Goal: Task Accomplishment & Management: Use online tool/utility

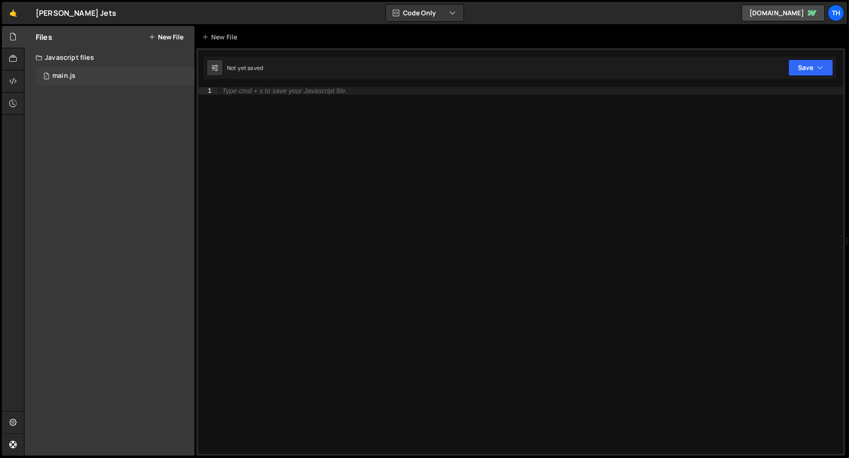
click at [64, 76] on div "main.js" at bounding box center [63, 76] width 23 height 8
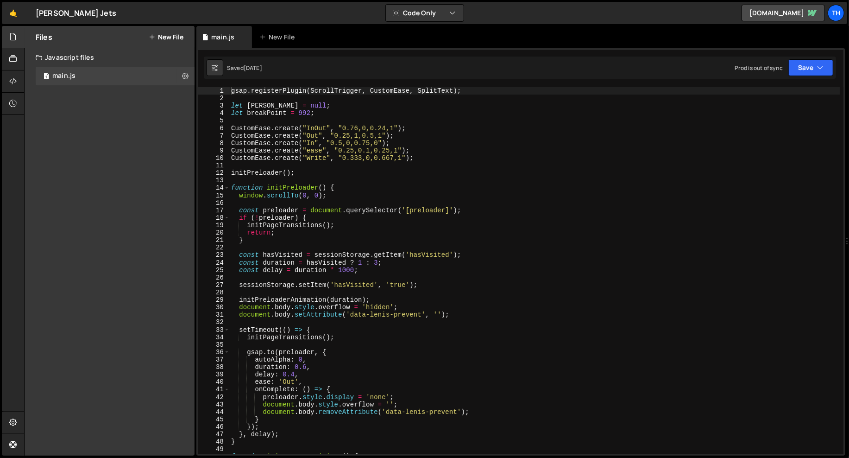
scroll to position [1899, 0]
click at [229, 189] on div "14" at bounding box center [214, 187] width 32 height 7
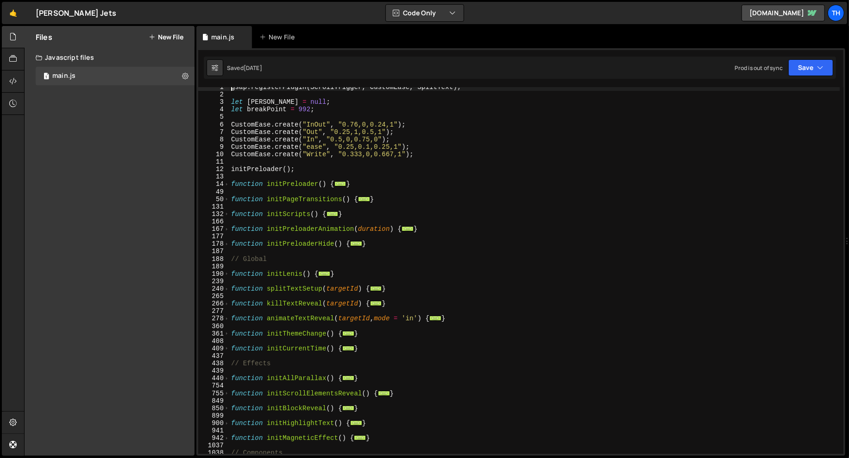
scroll to position [103, 0]
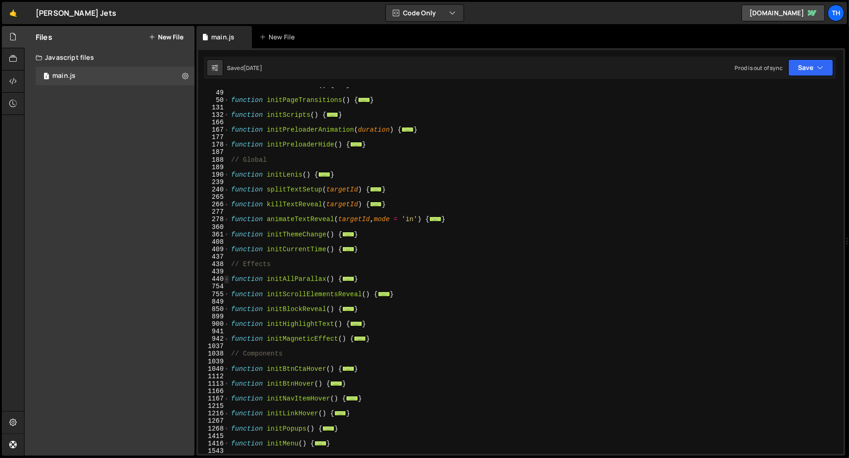
click at [228, 277] on span at bounding box center [226, 278] width 5 height 7
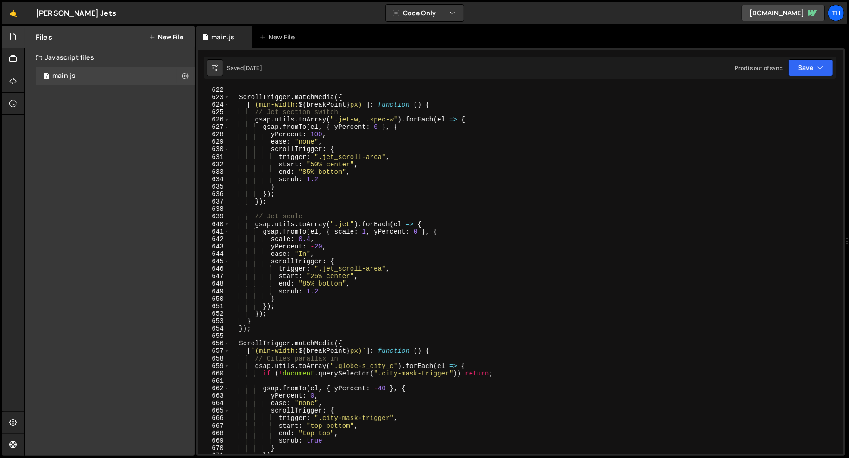
scroll to position [1650, 0]
drag, startPoint x: 313, startPoint y: 245, endPoint x: 323, endPoint y: 245, distance: 9.7
click at [323, 245] on div "ScrollTrigger . matchMedia ({ [ ` (min-width: ${ breakPoint } px) ` ] : functio…" at bounding box center [534, 276] width 611 height 381
click at [347, 204] on div "ScrollTrigger . matchMedia ({ [ ` (min-width: ${ breakPoint } px) ` ] : functio…" at bounding box center [534, 276] width 611 height 381
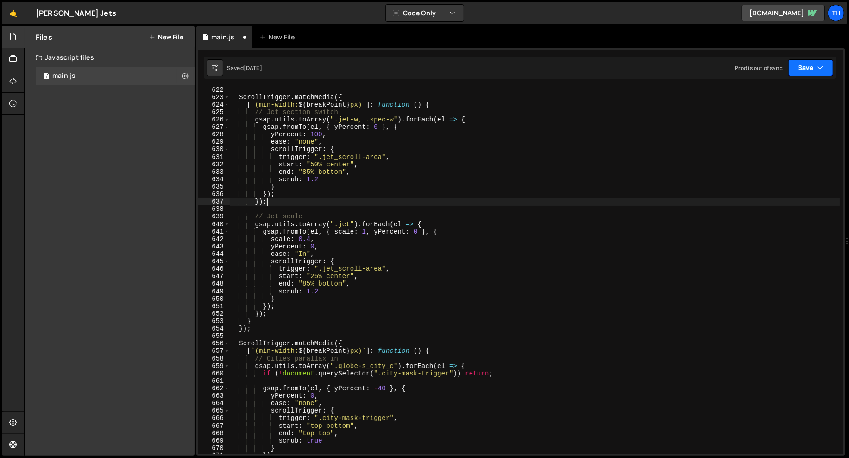
click at [817, 63] on button "Save" at bounding box center [811, 67] width 45 height 17
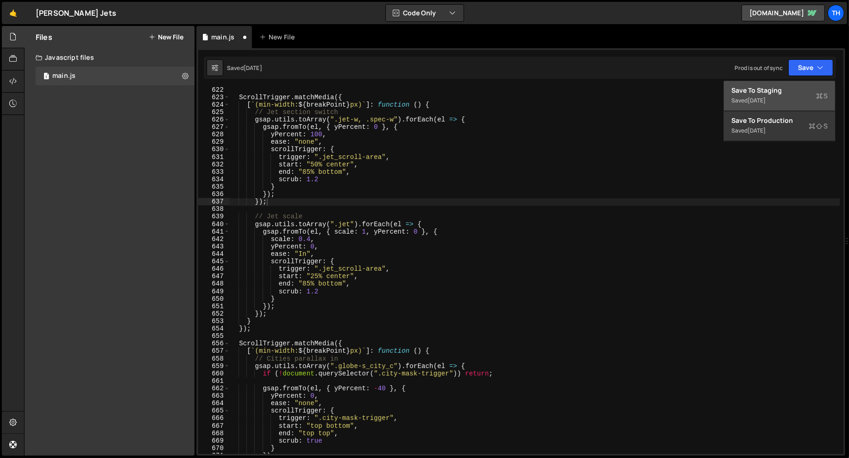
click at [797, 93] on div "Save to Staging S" at bounding box center [780, 90] width 96 height 9
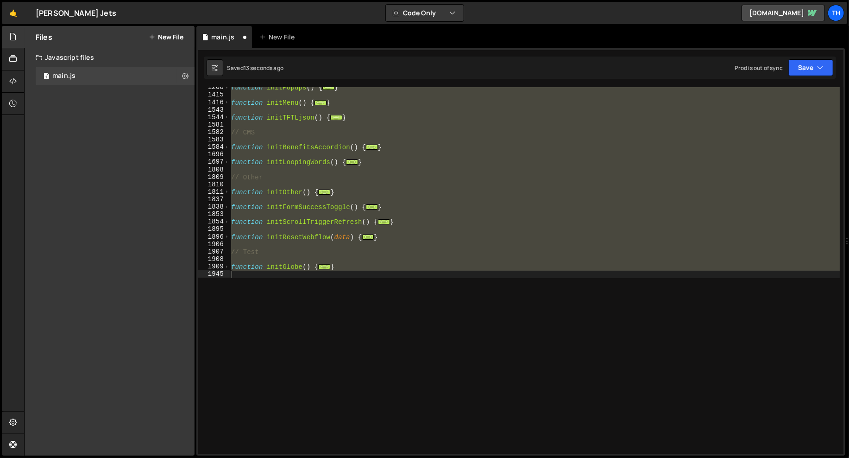
scroll to position [2780, 0]
type textarea "}"
click at [323, 187] on div "function initPopups ( ) { ... } function initMenu ( ) { ... } function initTFTL…" at bounding box center [534, 270] width 611 height 366
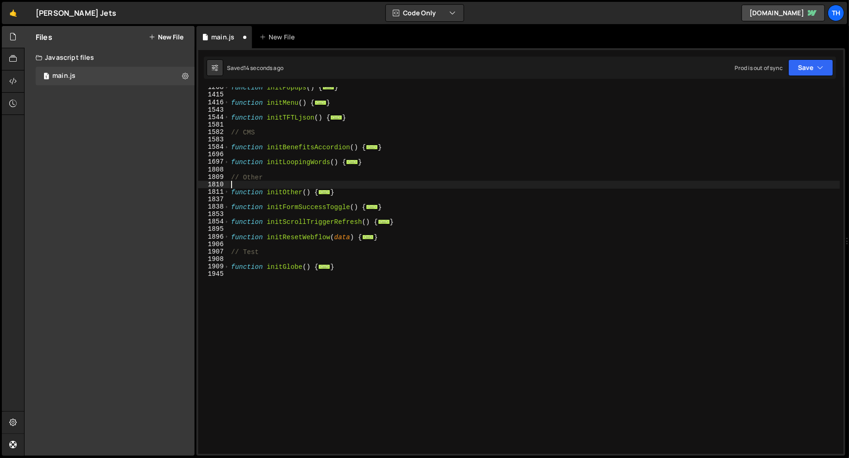
scroll to position [1623, 0]
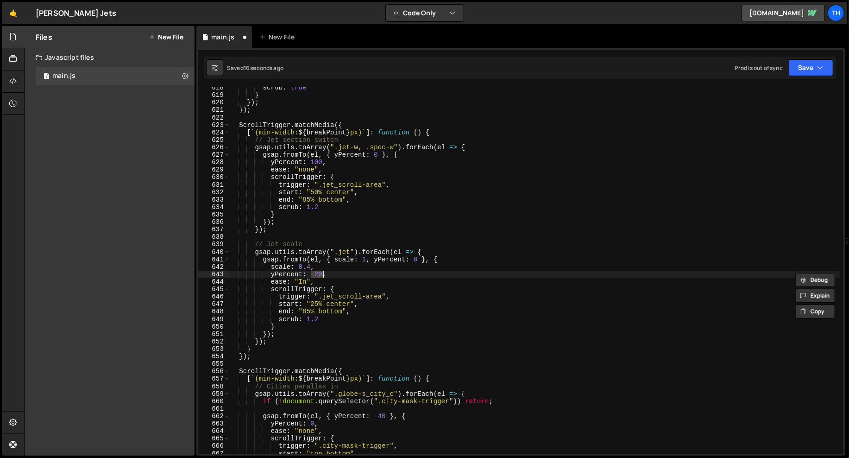
click at [320, 277] on div "scrub : true } }) ; }) ; ScrollTrigger . matchMedia ({ [ ` (min-width: ${ break…" at bounding box center [534, 270] width 611 height 366
drag, startPoint x: 315, startPoint y: 275, endPoint x: 322, endPoint y: 279, distance: 8.4
click at [321, 276] on div "scrub : true } }) ; }) ; ScrollTrigger . matchMedia ({ [ ` (min-width: ${ break…" at bounding box center [534, 274] width 611 height 381
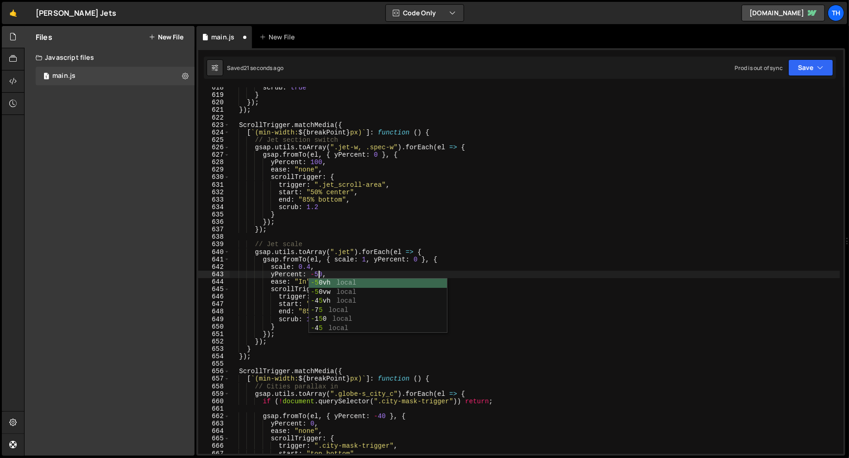
scroll to position [0, 6]
click at [334, 253] on div "scrub : true } }) ; }) ; ScrollTrigger . matchMedia ({ [ ` (min-width: ${ break…" at bounding box center [534, 274] width 611 height 381
click at [310, 266] on div "scrub : true } }) ; }) ; ScrollTrigger . matchMedia ({ [ ` (min-width: ${ break…" at bounding box center [534, 274] width 611 height 381
click at [514, 223] on div "scrub : true } }) ; }) ; ScrollTrigger . matchMedia ({ [ ` (min-width: ${ break…" at bounding box center [534, 274] width 611 height 381
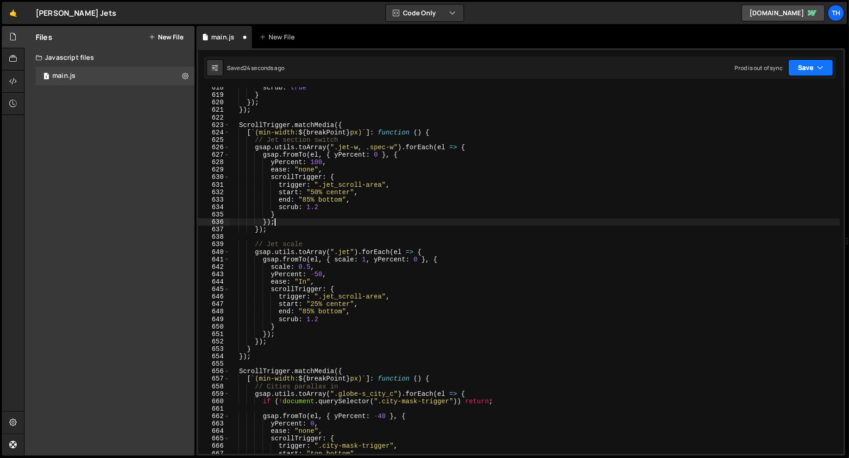
click at [828, 71] on button "Save" at bounding box center [811, 67] width 45 height 17
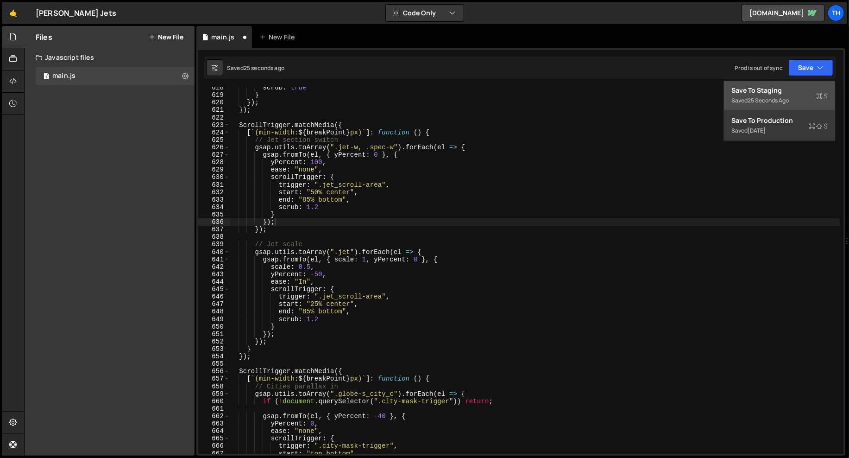
click at [810, 90] on div "Save to Staging S" at bounding box center [780, 90] width 96 height 9
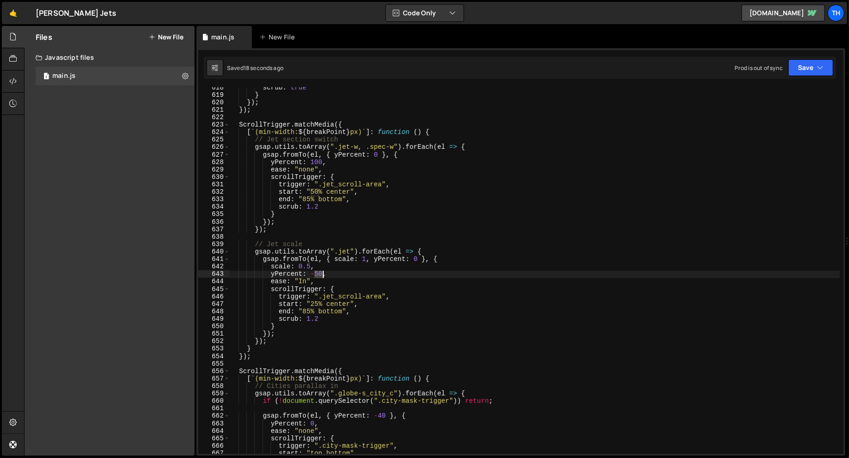
drag, startPoint x: 316, startPoint y: 271, endPoint x: 324, endPoint y: 273, distance: 8.7
click at [324, 272] on div "scrub : true } }) ; }) ; ScrollTrigger . matchMedia ({ [ ` (min-width: ${ break…" at bounding box center [534, 274] width 611 height 381
type textarea "yPercent: -25,"
click at [424, 235] on div "scrub : true } }) ; }) ; ScrollTrigger . matchMedia ({ [ ` (min-width: ${ break…" at bounding box center [534, 274] width 611 height 381
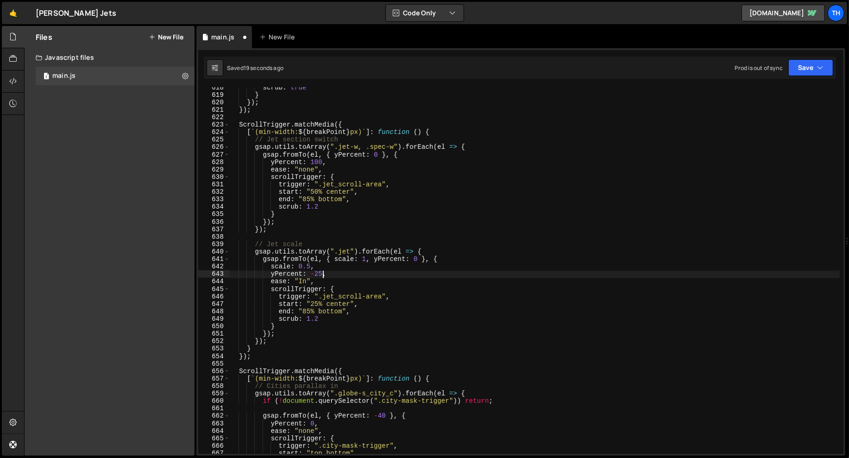
scroll to position [0, 0]
click at [823, 63] on icon "button" at bounding box center [820, 67] width 6 height 9
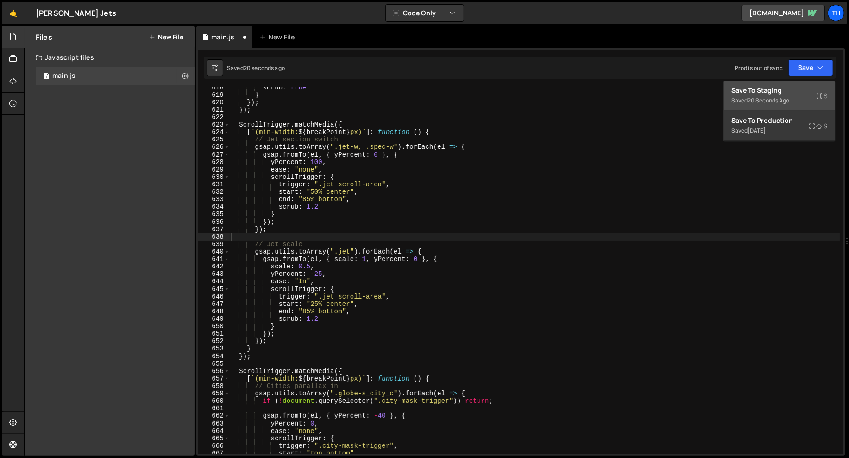
click at [787, 101] on div "20 seconds ago" at bounding box center [769, 100] width 42 height 8
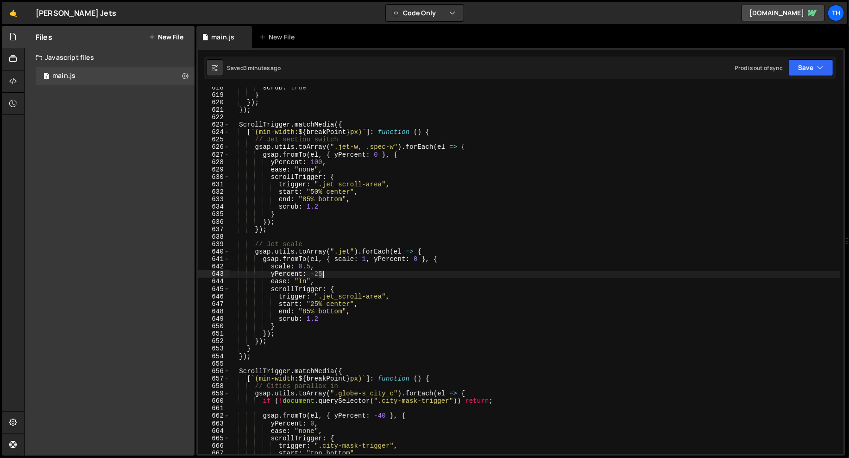
click at [321, 276] on div "scrub : true } }) ; }) ; ScrollTrigger . matchMedia ({ [ ` (min-width: ${ break…" at bounding box center [534, 274] width 611 height 381
click at [331, 247] on div "scrub : true } }) ; }) ; ScrollTrigger . matchMedia ({ [ ` (min-width: ${ break…" at bounding box center [534, 274] width 611 height 381
click at [309, 265] on div "scrub : true } }) ; }) ; ScrollTrigger . matchMedia ({ [ ` (min-width: ${ break…" at bounding box center [534, 274] width 611 height 381
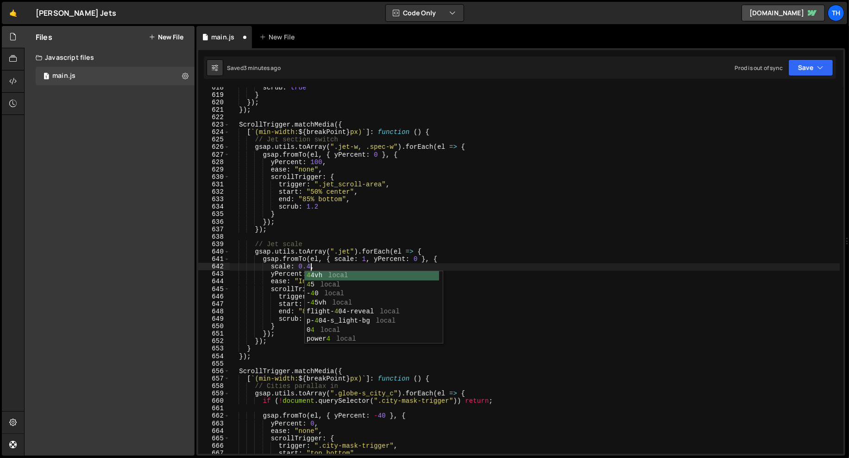
click at [424, 221] on div "scrub : true } }) ; }) ; ScrollTrigger . matchMedia ({ [ ` (min-width: ${ break…" at bounding box center [534, 274] width 611 height 381
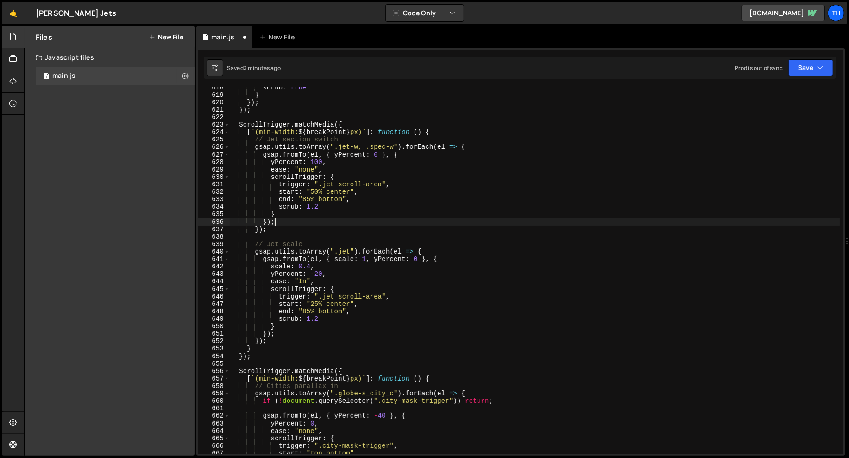
scroll to position [0, 2]
type textarea "});"
click at [826, 63] on button "Save" at bounding box center [811, 67] width 45 height 17
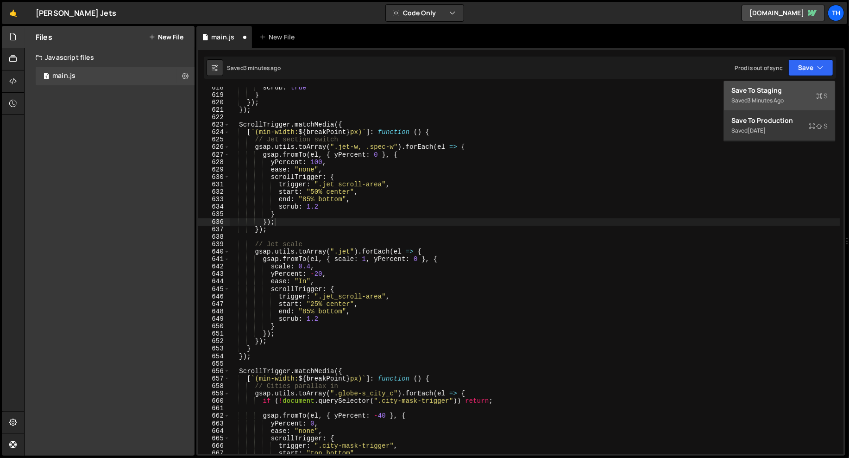
click at [808, 93] on div "Save to Staging S" at bounding box center [780, 90] width 96 height 9
